Goal: Task Accomplishment & Management: Manage account settings

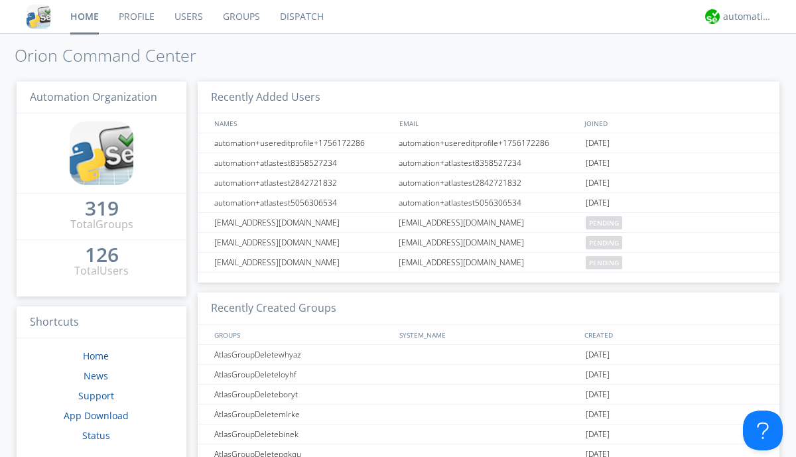
click at [240, 17] on link "Groups" at bounding box center [241, 16] width 57 height 33
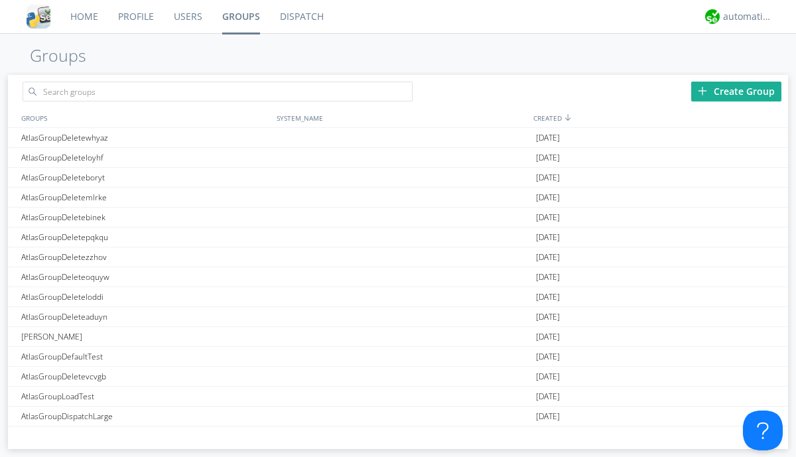
click at [240, 17] on link "Groups" at bounding box center [241, 16] width 58 height 33
click at [737, 91] on div "Create Group" at bounding box center [737, 92] width 90 height 20
click at [240, 17] on link "Groups" at bounding box center [241, 16] width 58 height 33
type input "AtlasGroupDeleteciiha"
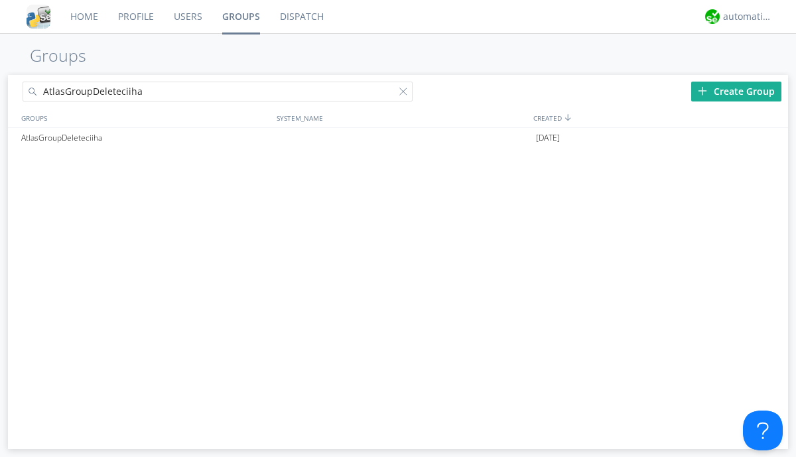
click at [187, 17] on link "Users" at bounding box center [188, 16] width 48 height 33
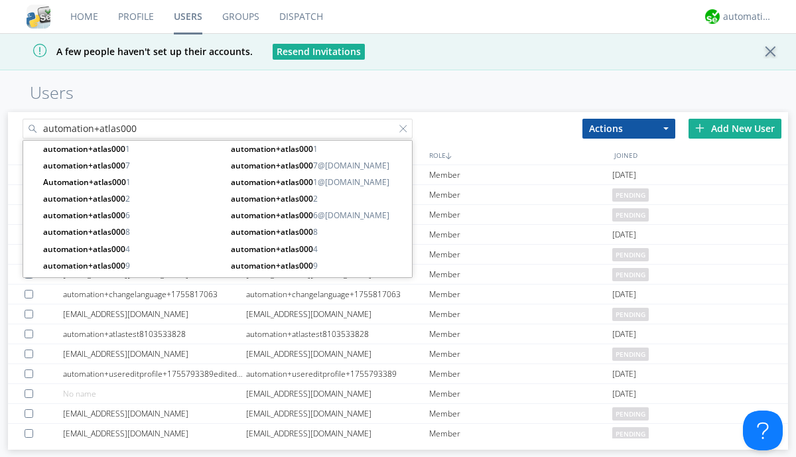
type input "automation+atlas000"
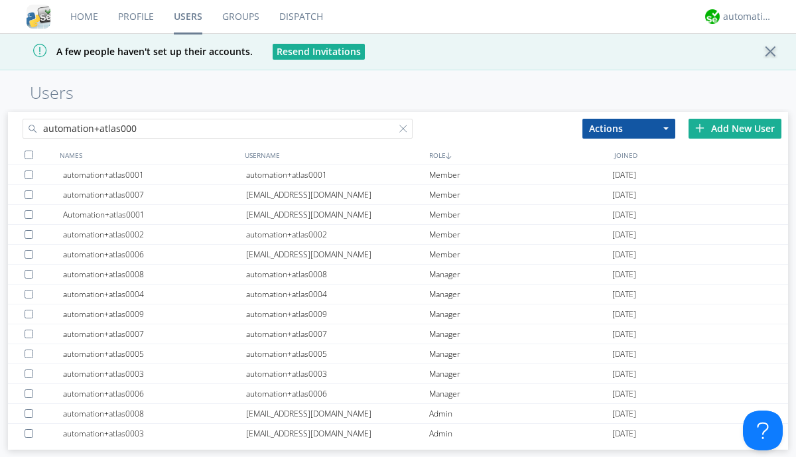
click at [29, 155] on div at bounding box center [29, 155] width 9 height 9
click at [629, 128] on button "Actions" at bounding box center [629, 129] width 93 height 20
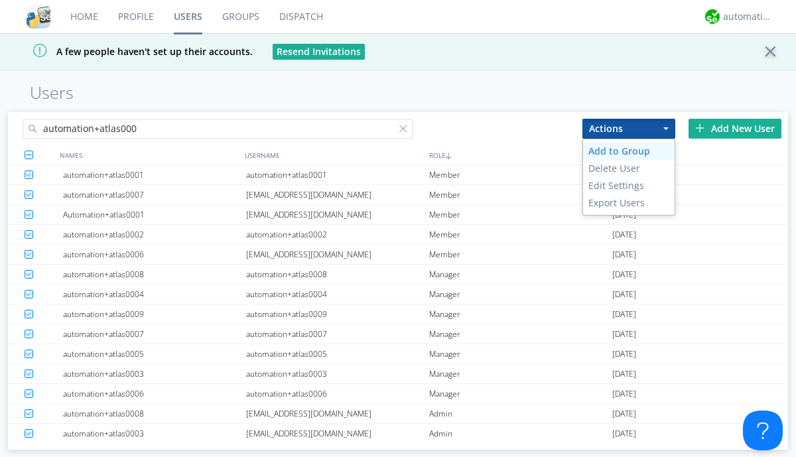
click at [629, 151] on link "Add to Group" at bounding box center [629, 151] width 92 height 17
click at [188, 17] on link "Users" at bounding box center [188, 16] width 48 height 33
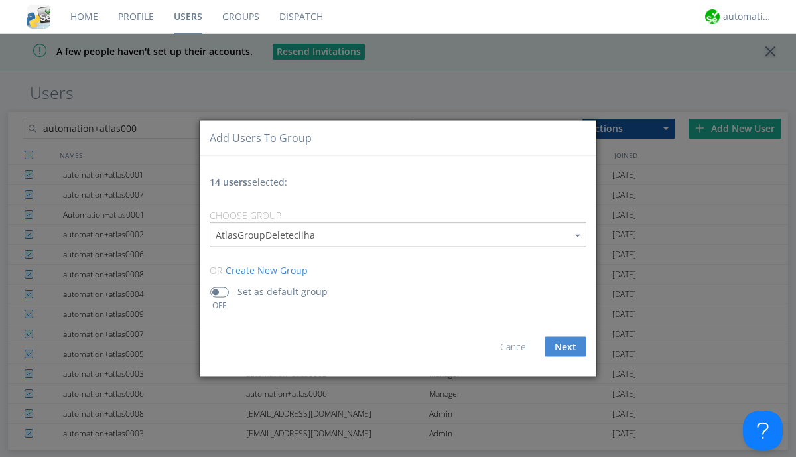
click at [406, 138] on div at bounding box center [406, 131] width 13 height 13
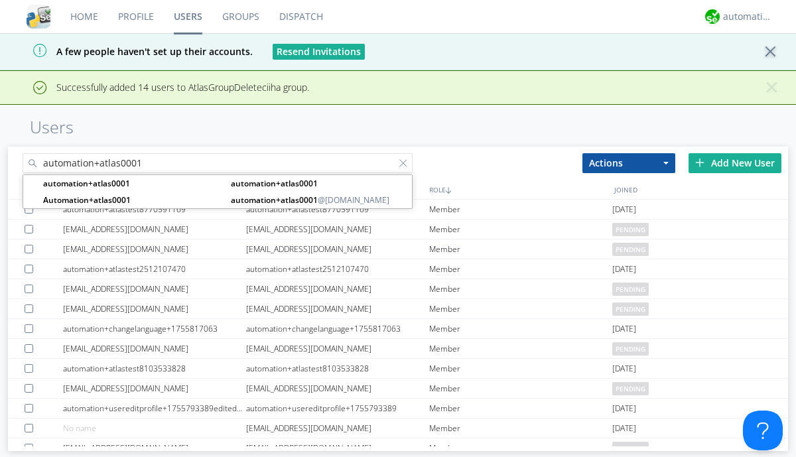
type input "automation+atlas0001"
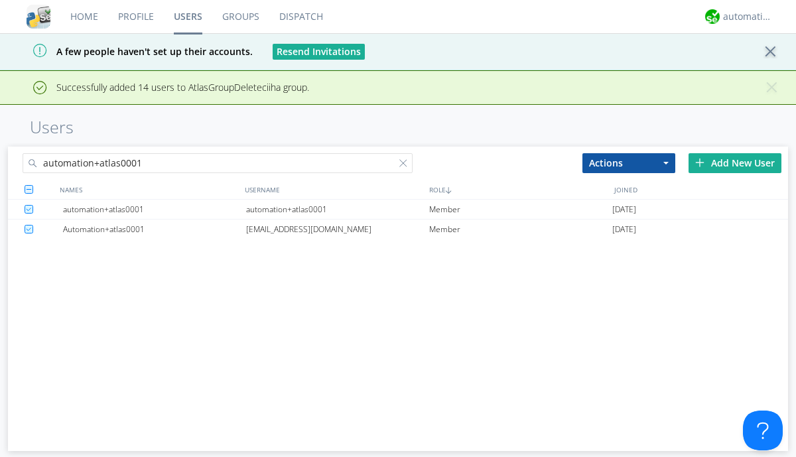
click at [337, 209] on div "automation+atlas0001" at bounding box center [337, 209] width 183 height 19
click at [240, 17] on link "Groups" at bounding box center [240, 16] width 57 height 33
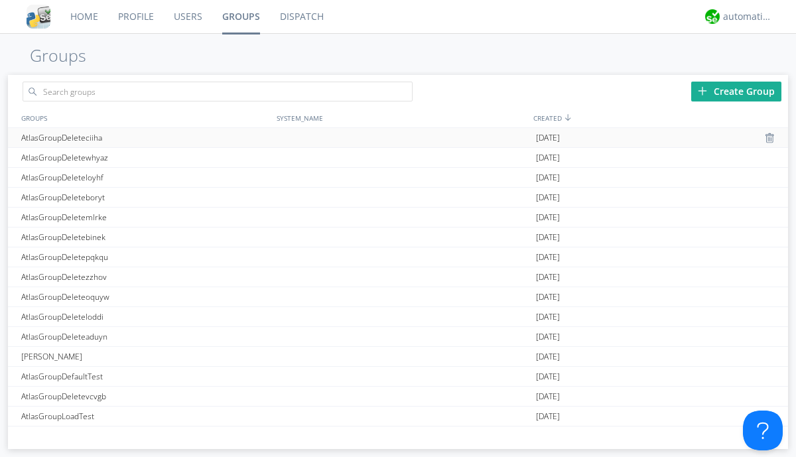
click at [766, 138] on div at bounding box center [771, 138] width 13 height 11
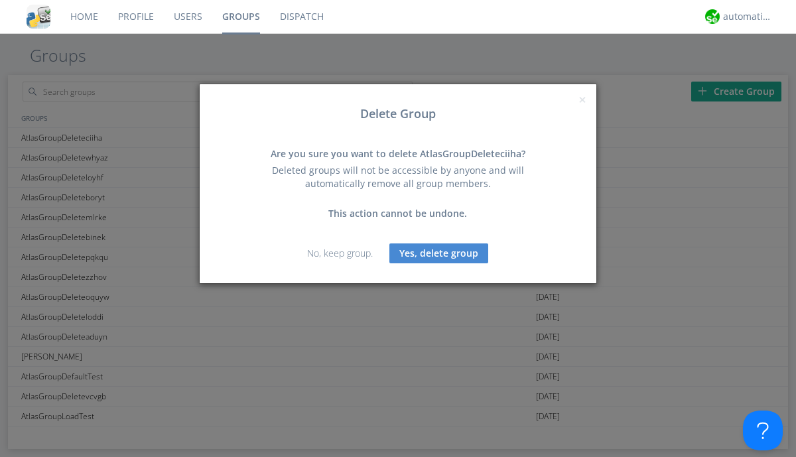
click at [439, 253] on button "Yes, delete group" at bounding box center [439, 254] width 99 height 20
